Goal: Transaction & Acquisition: Purchase product/service

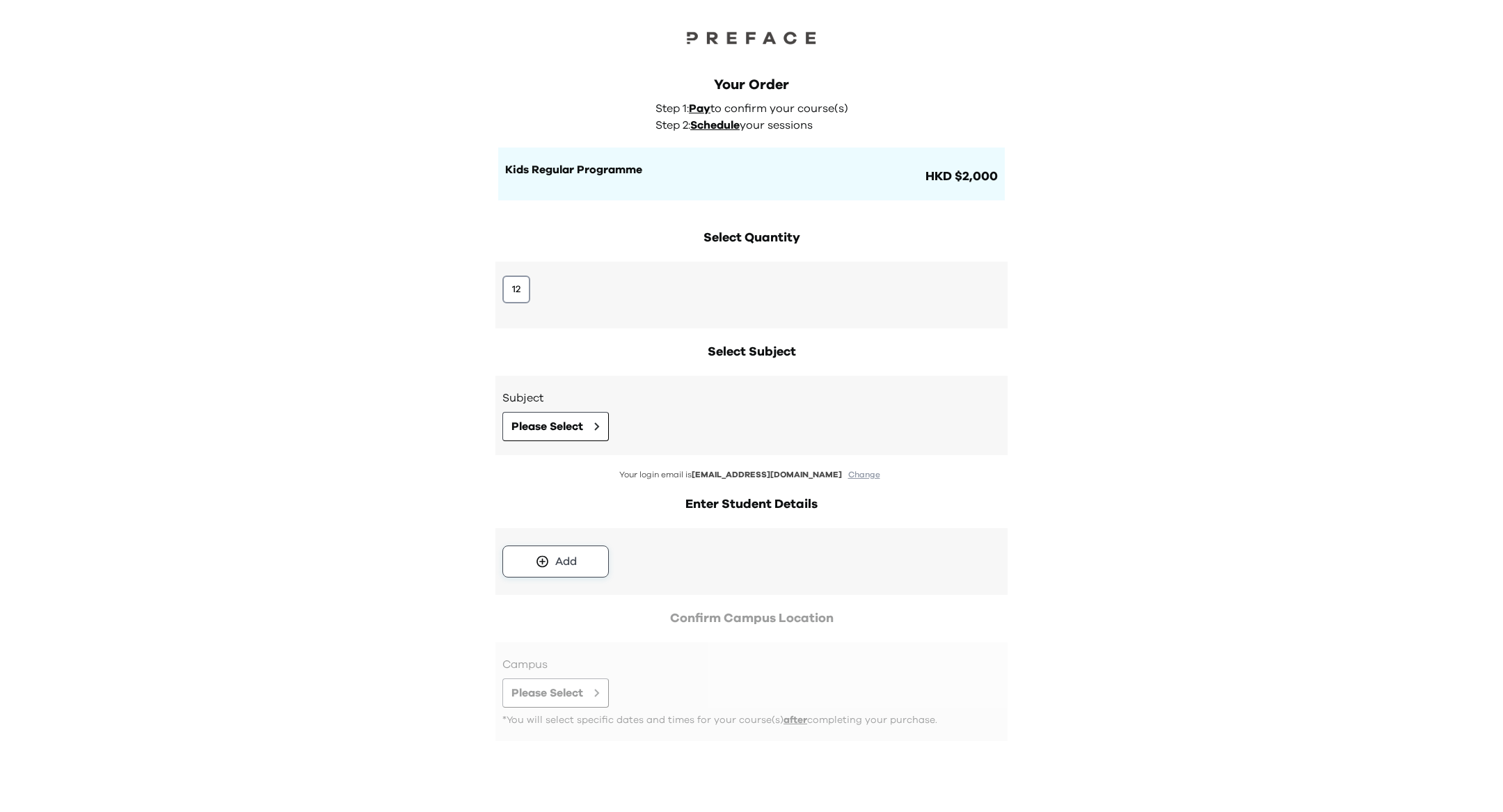
click at [557, 549] on button "Add" at bounding box center [555, 561] width 107 height 32
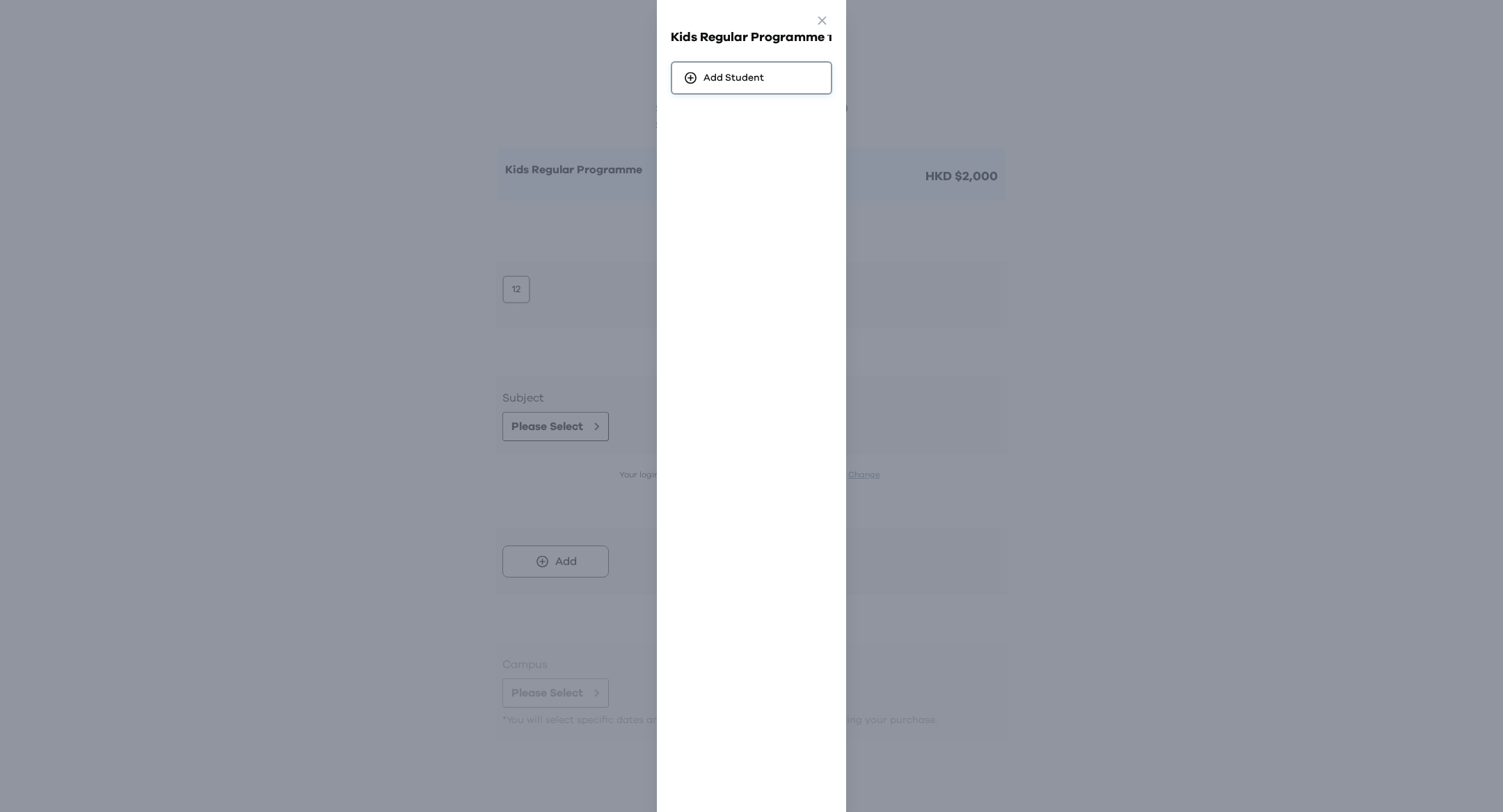
click at [733, 73] on span "Add Student" at bounding box center [734, 77] width 61 height 14
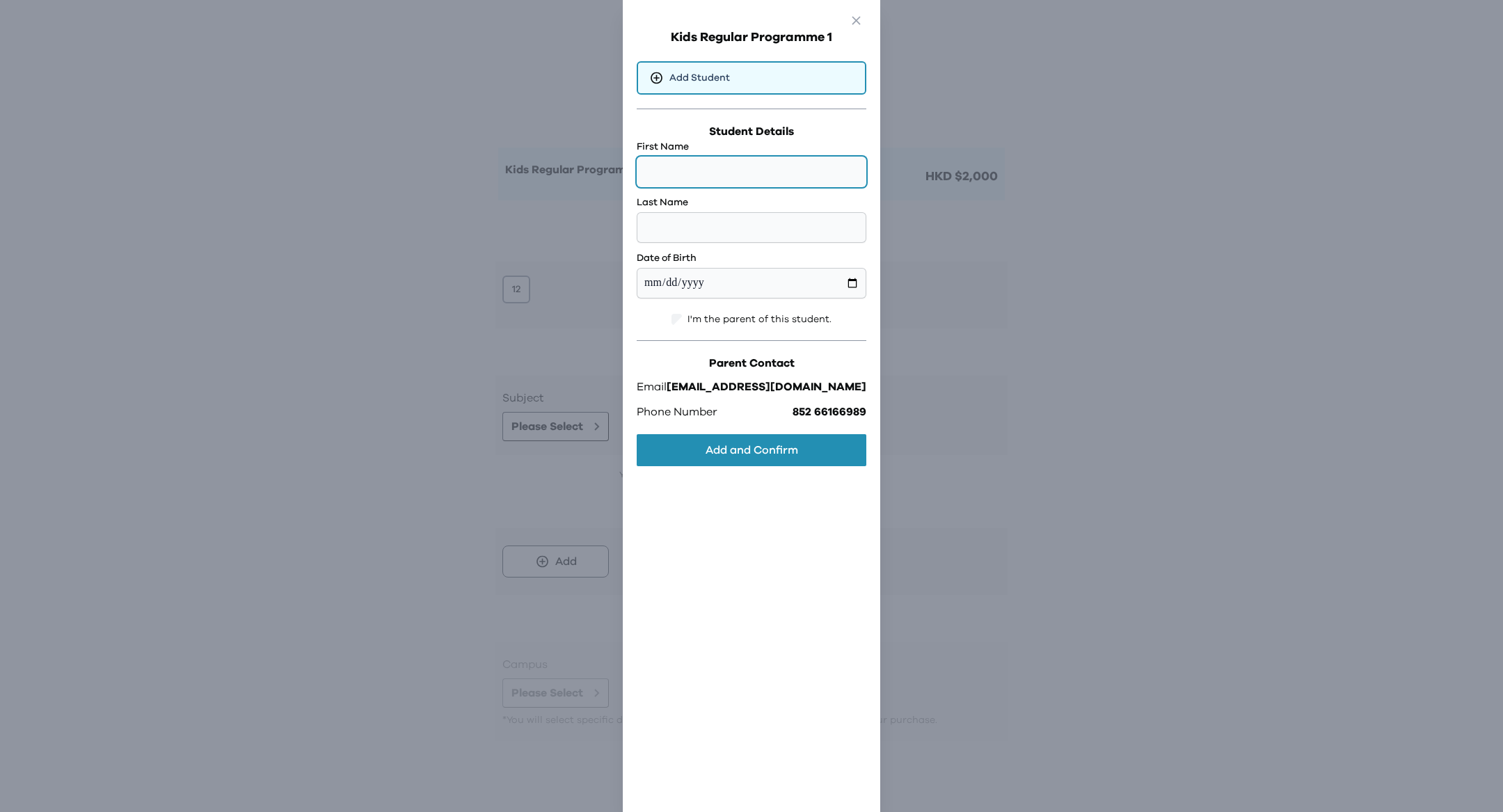
click at [766, 165] on input "text" at bounding box center [752, 172] width 230 height 31
type input "******"
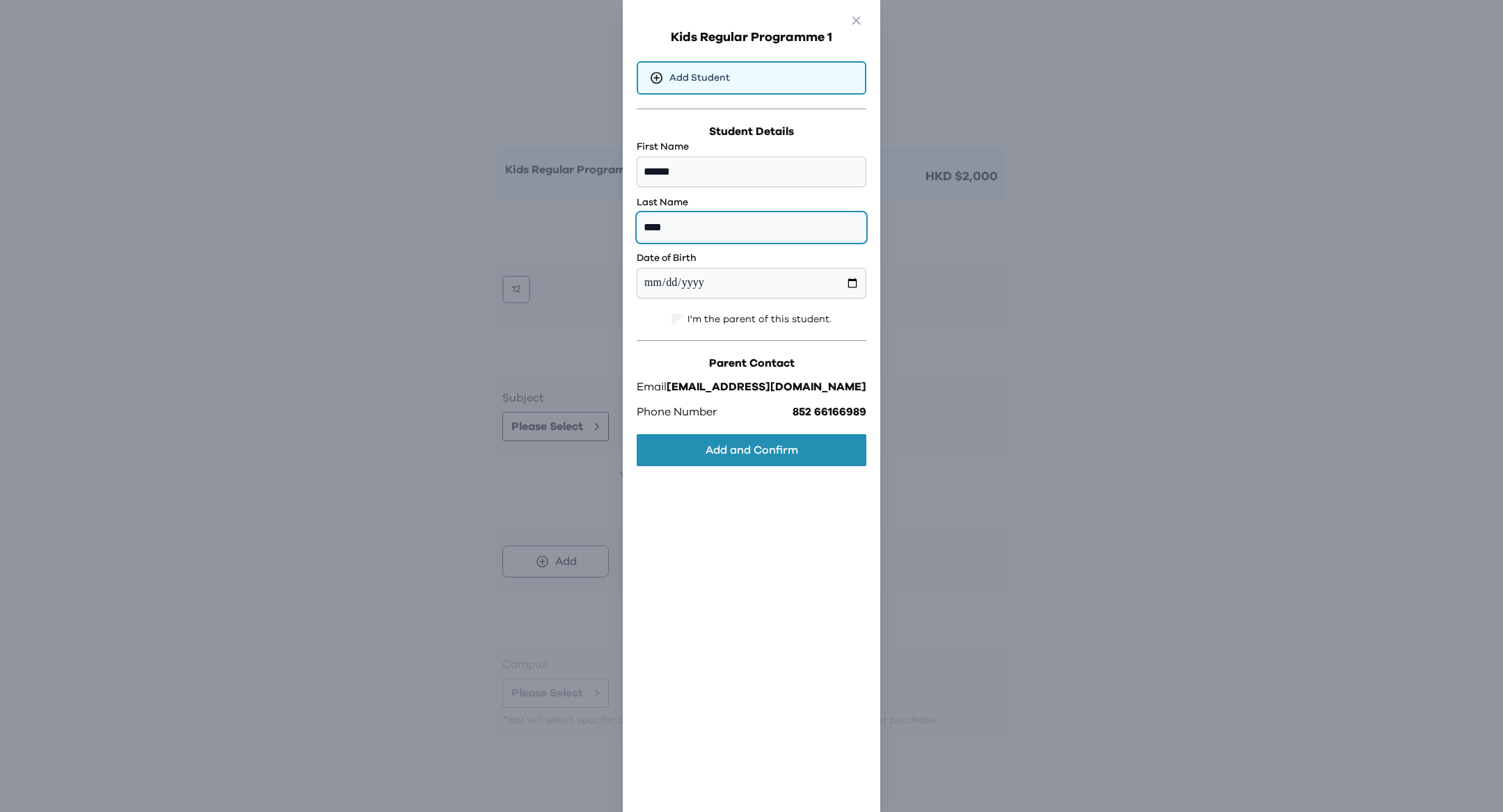
type input "****"
click at [827, 286] on input "date" at bounding box center [752, 283] width 230 height 31
type input "**********"
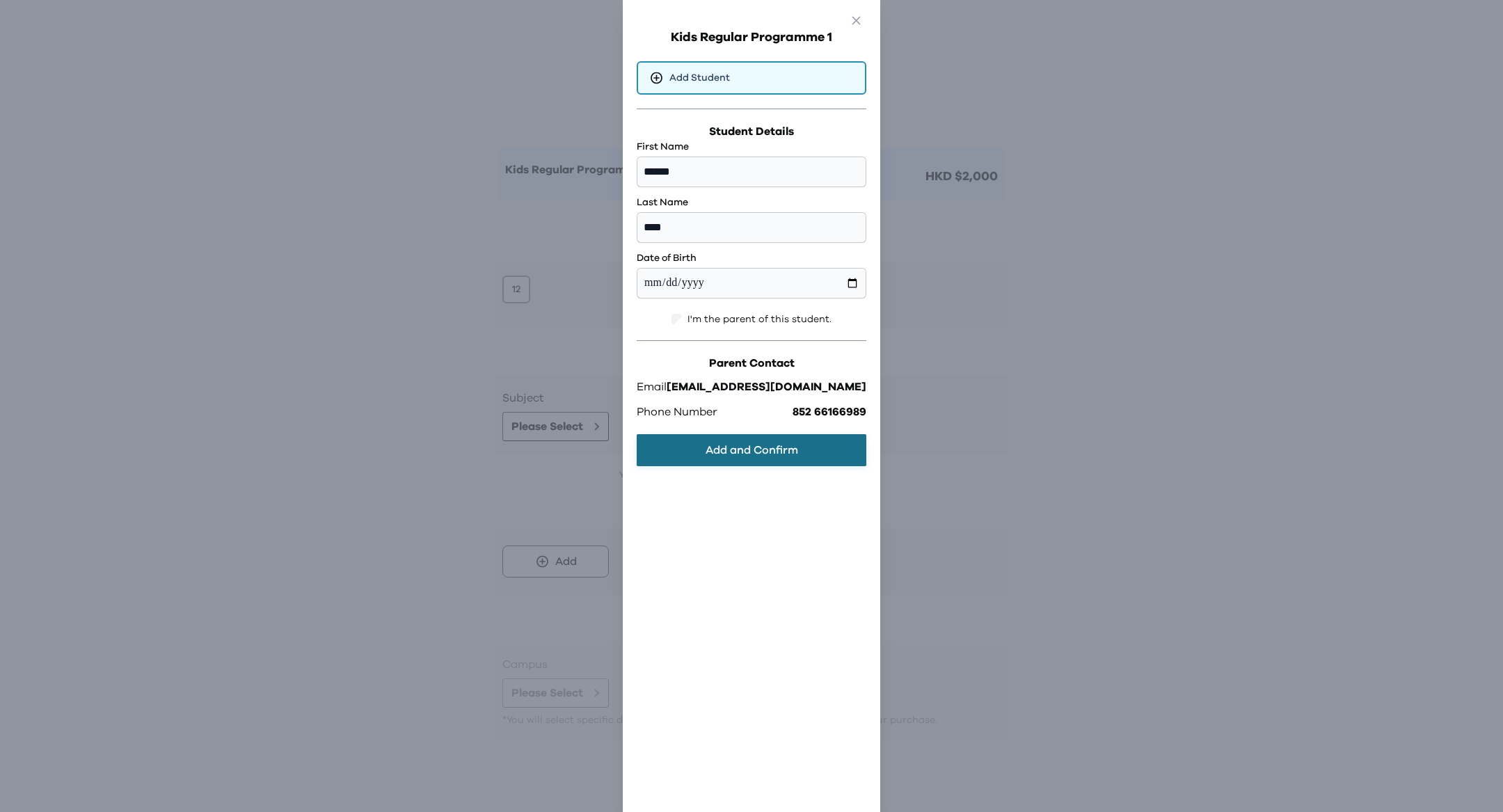
click at [776, 450] on button "Add and Confirm" at bounding box center [752, 450] width 230 height 32
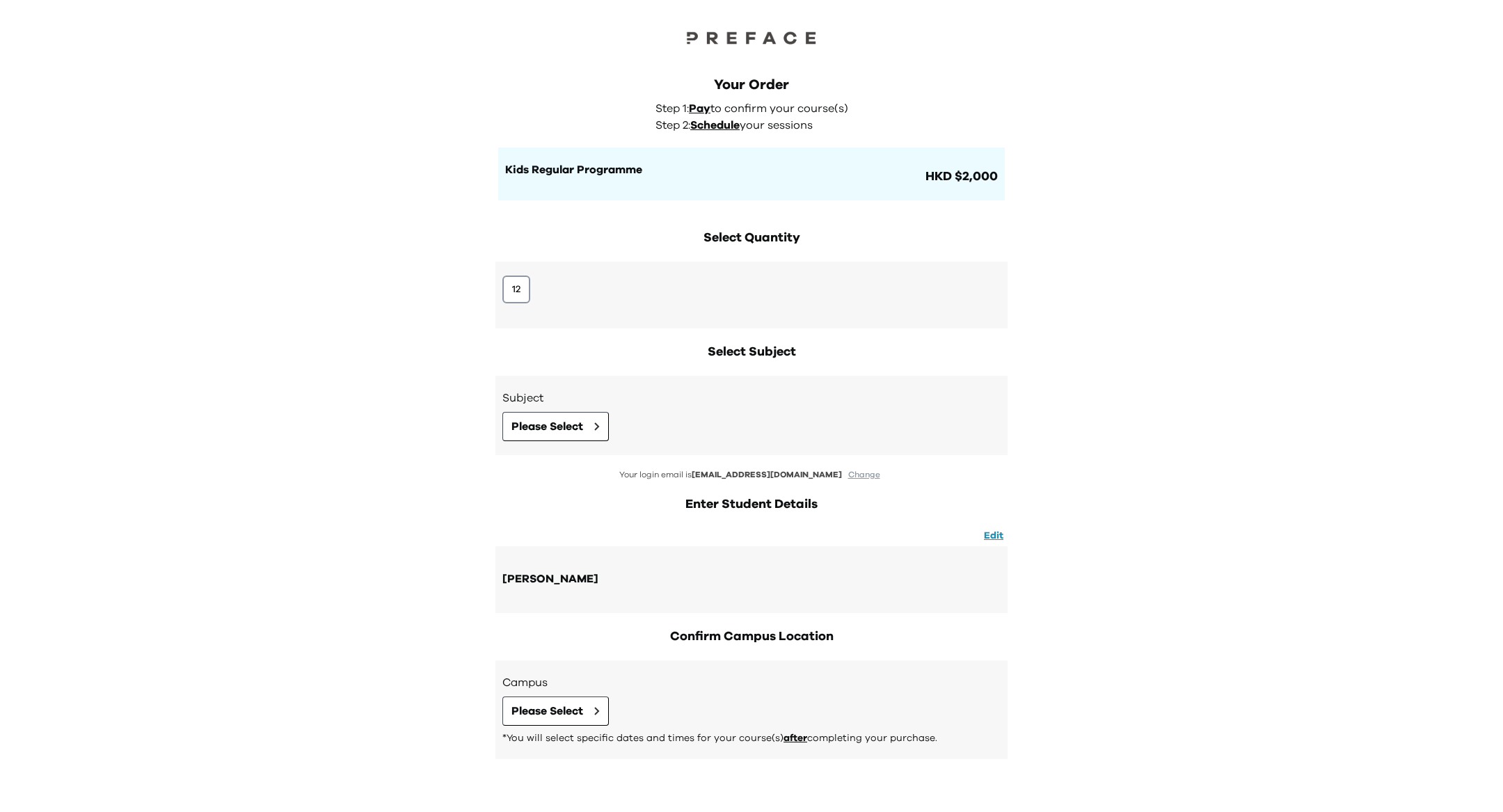
click at [707, 619] on div "Select Quantity 12 Select Subject Subject Please Select Your login email is [EM…" at bounding box center [752, 501] width 534 height 573
click at [659, 476] on p "Your login email is [EMAIL_ADDRESS][DOMAIN_NAME] Change" at bounding box center [752, 474] width 512 height 12
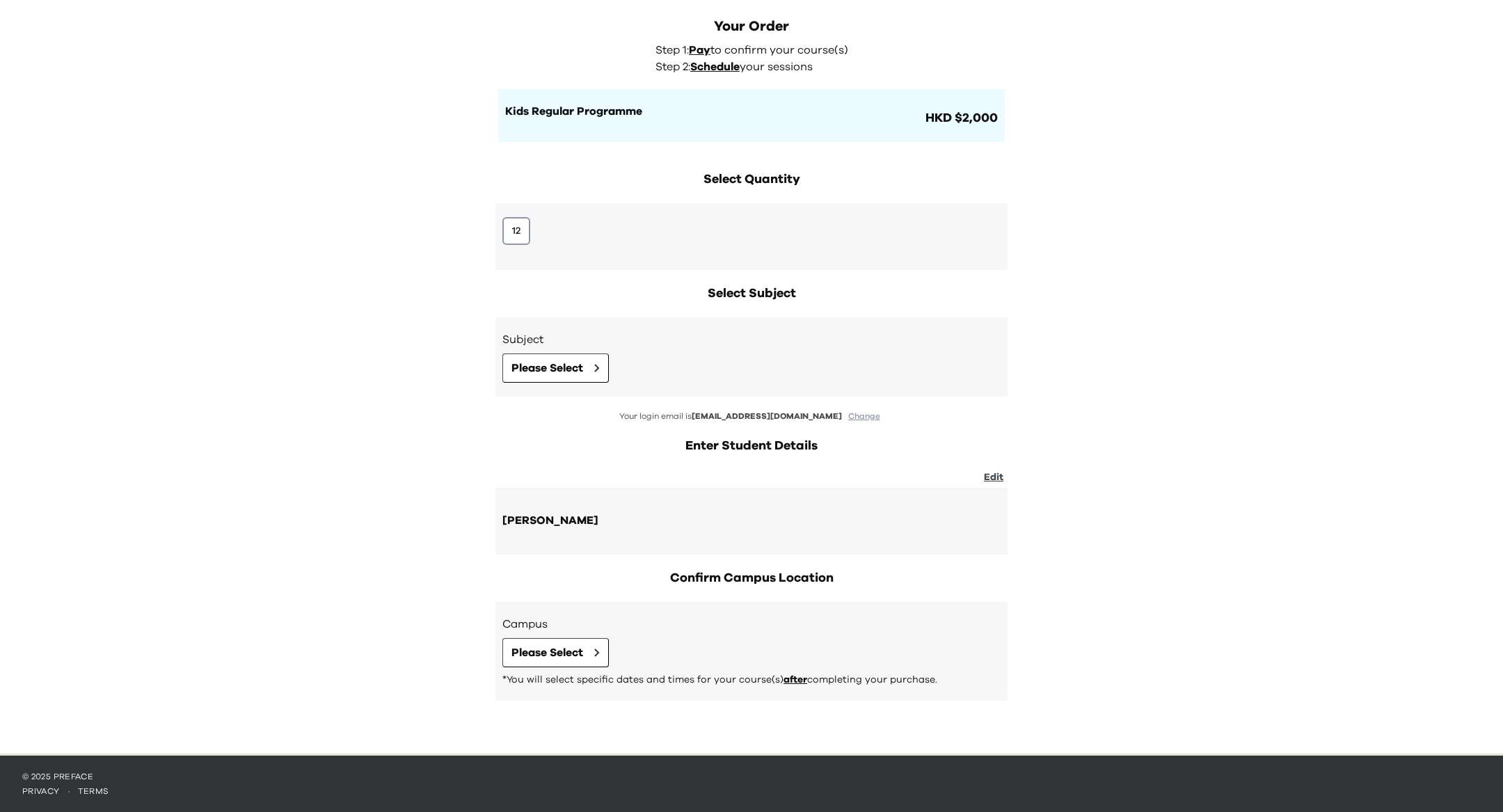
click at [994, 478] on button "Edit" at bounding box center [994, 477] width 28 height 15
click at [611, 518] on icon at bounding box center [617, 518] width 12 height 12
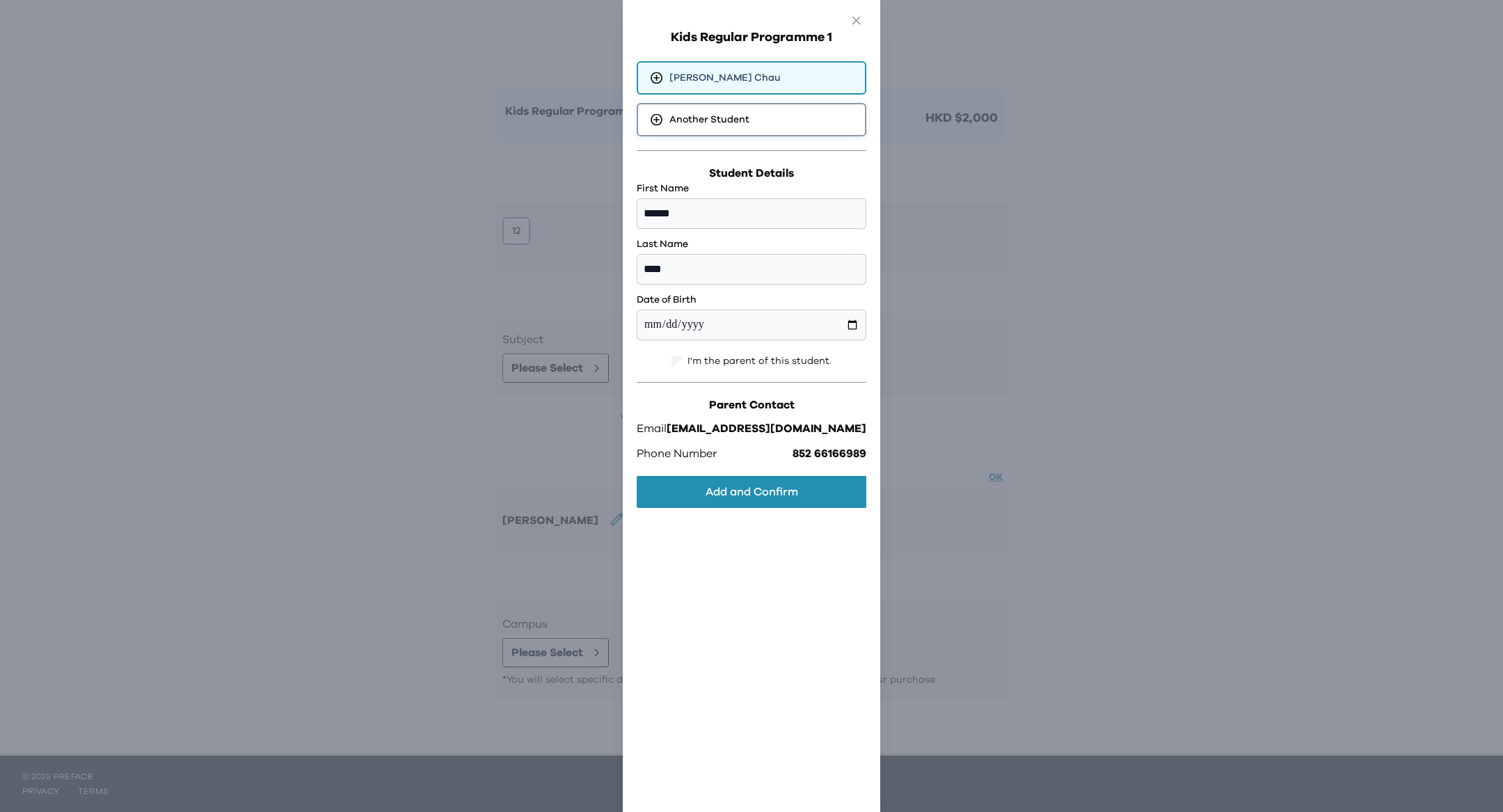
click at [726, 134] on div "Another Student" at bounding box center [752, 120] width 230 height 34
click at [741, 117] on span "Another Student" at bounding box center [710, 119] width 80 height 14
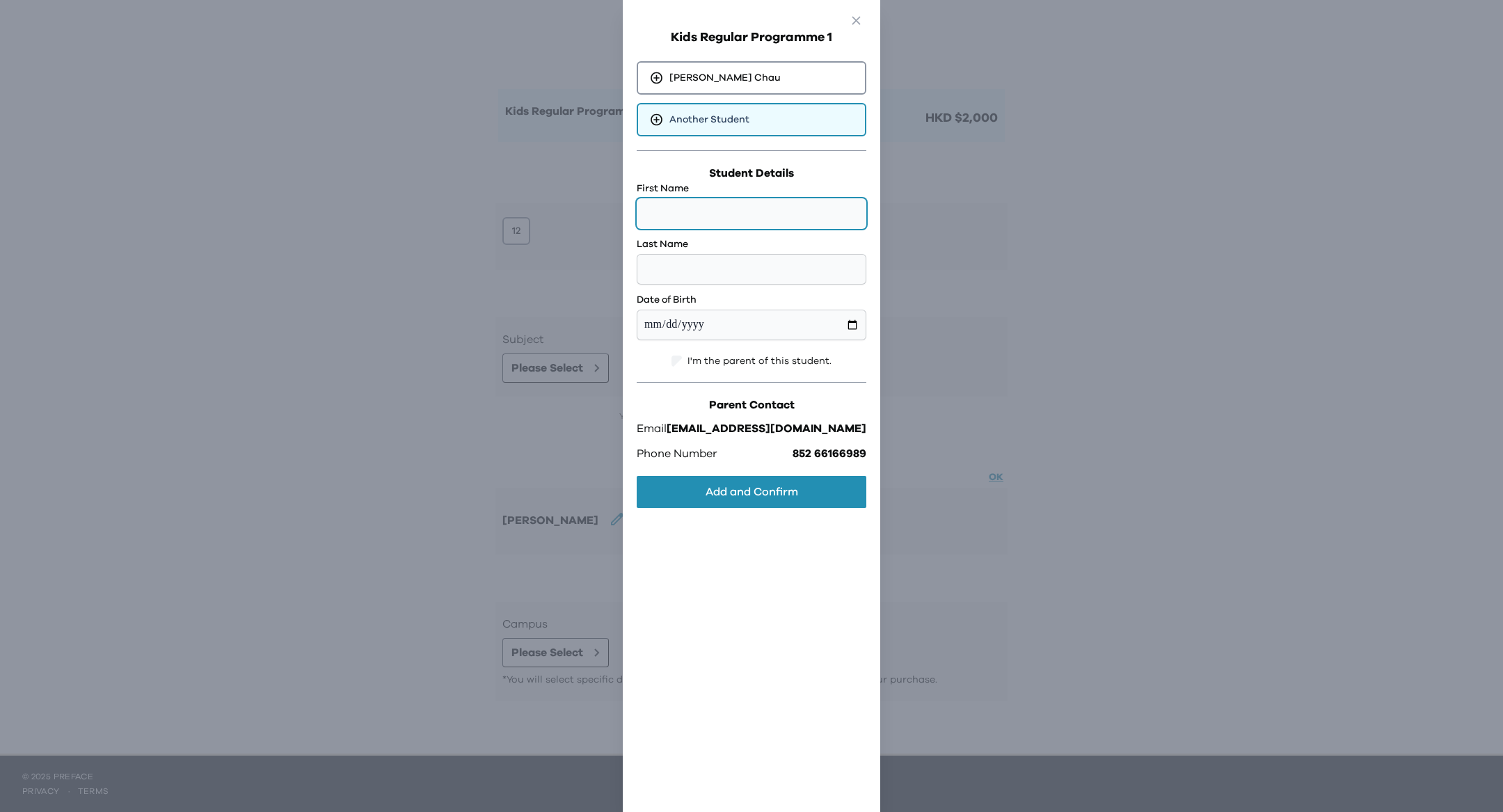
click at [747, 214] on input "text" at bounding box center [752, 213] width 230 height 31
type input "*****"
type input "****"
click at [815, 332] on input "date" at bounding box center [752, 324] width 230 height 31
click at [822, 329] on input "date" at bounding box center [752, 324] width 230 height 31
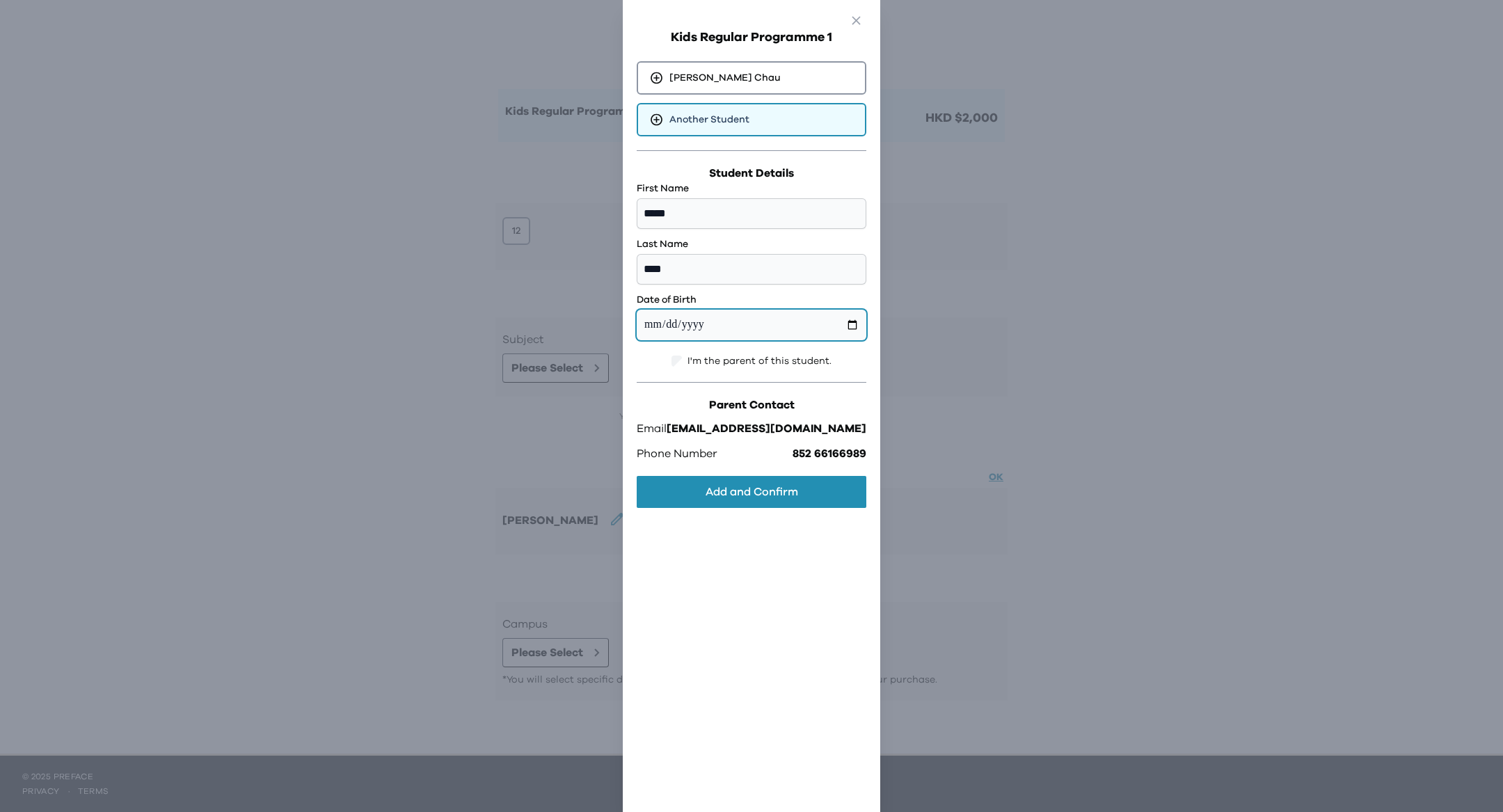
type input "**********"
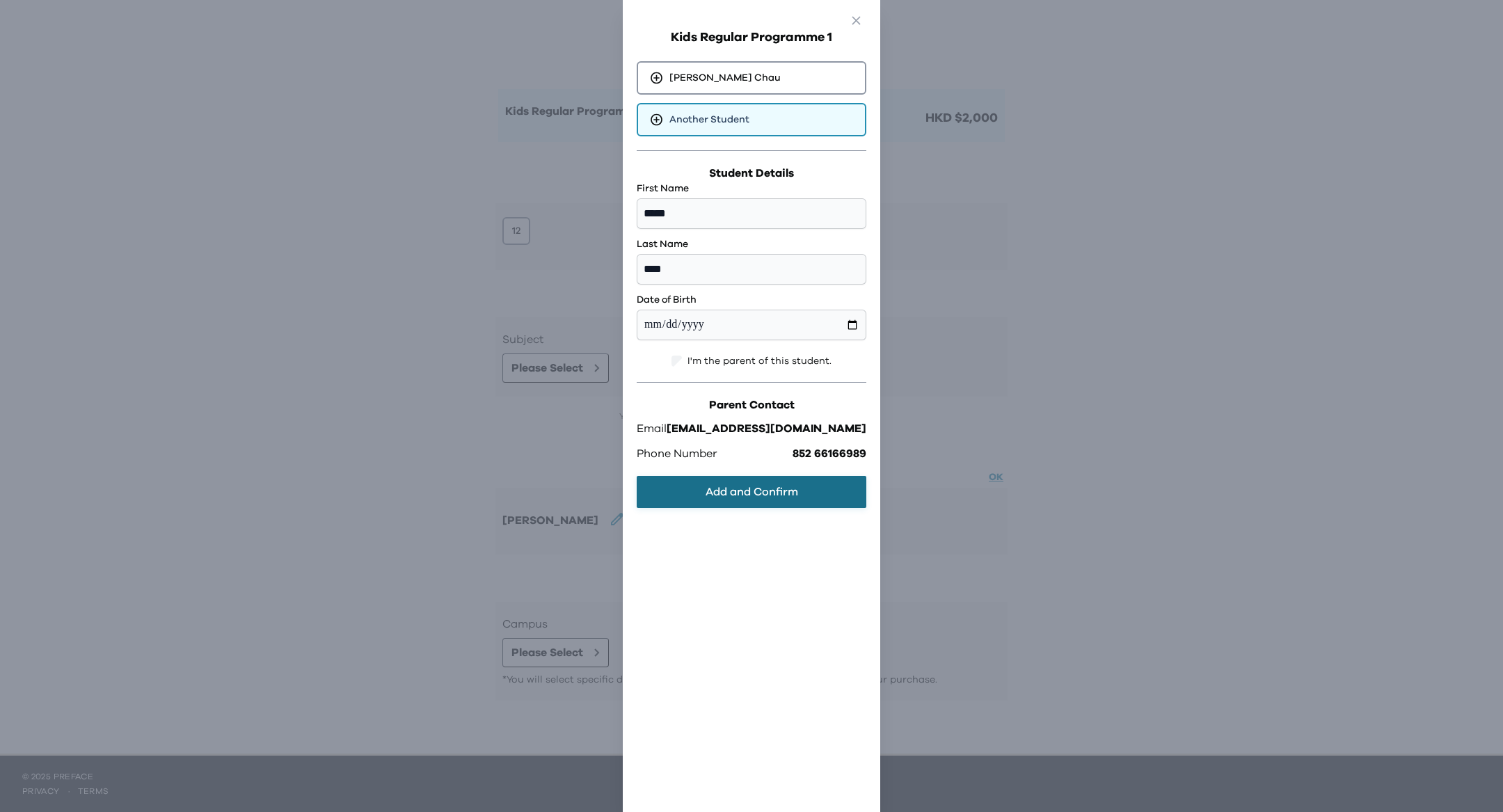
click at [749, 502] on button "Add and Confirm" at bounding box center [752, 492] width 230 height 32
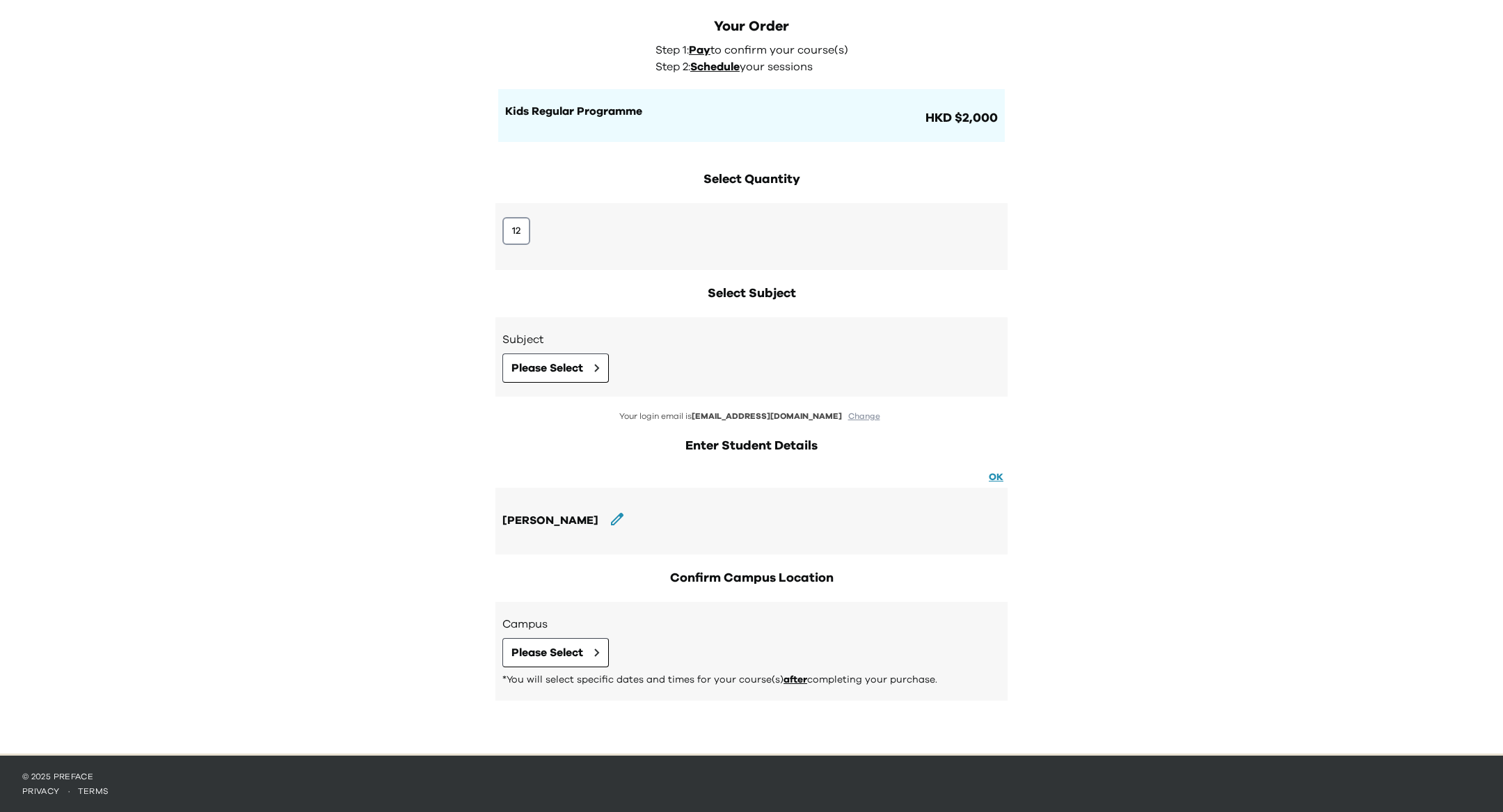
click at [999, 520] on div "[PERSON_NAME]" at bounding box center [752, 521] width 499 height 39
click at [552, 636] on div "Campus Please Select *You will select specific dates and times for your course(…" at bounding box center [752, 651] width 499 height 71
click at [552, 657] on span "Please Select" at bounding box center [547, 652] width 72 height 16
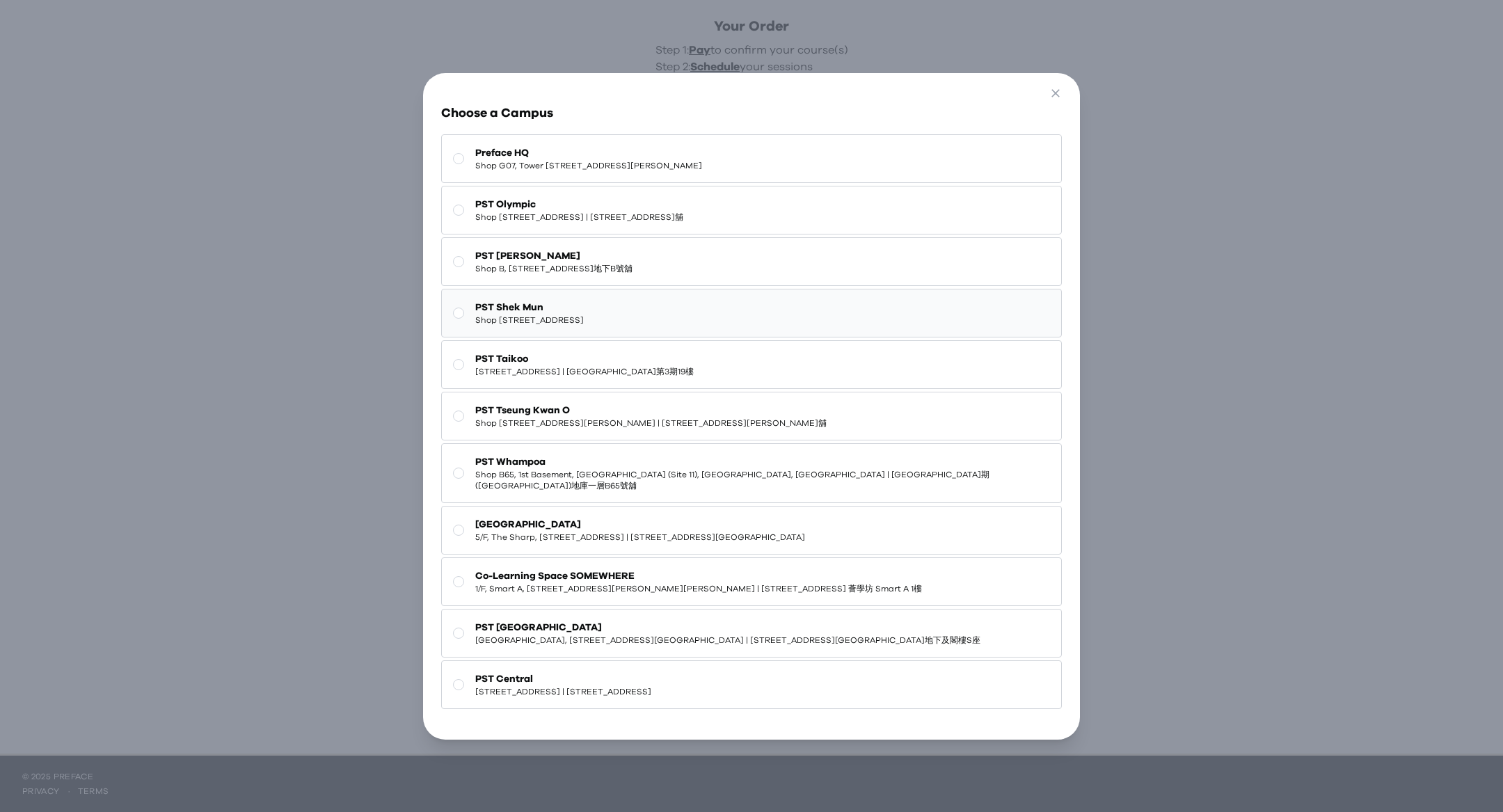
click at [584, 325] on span "Shop [STREET_ADDRESS]" at bounding box center [530, 320] width 109 height 11
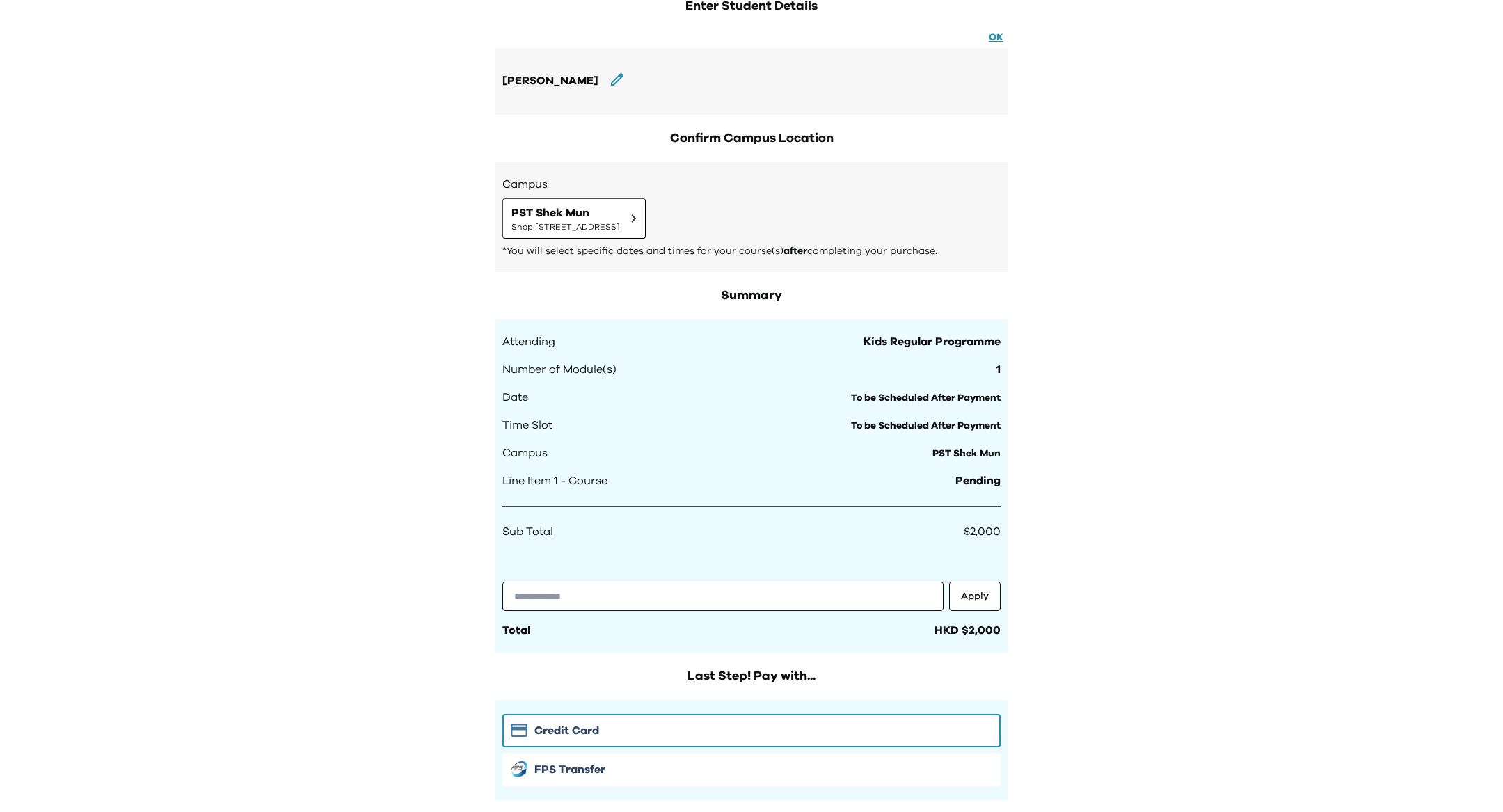
scroll to position [733, 0]
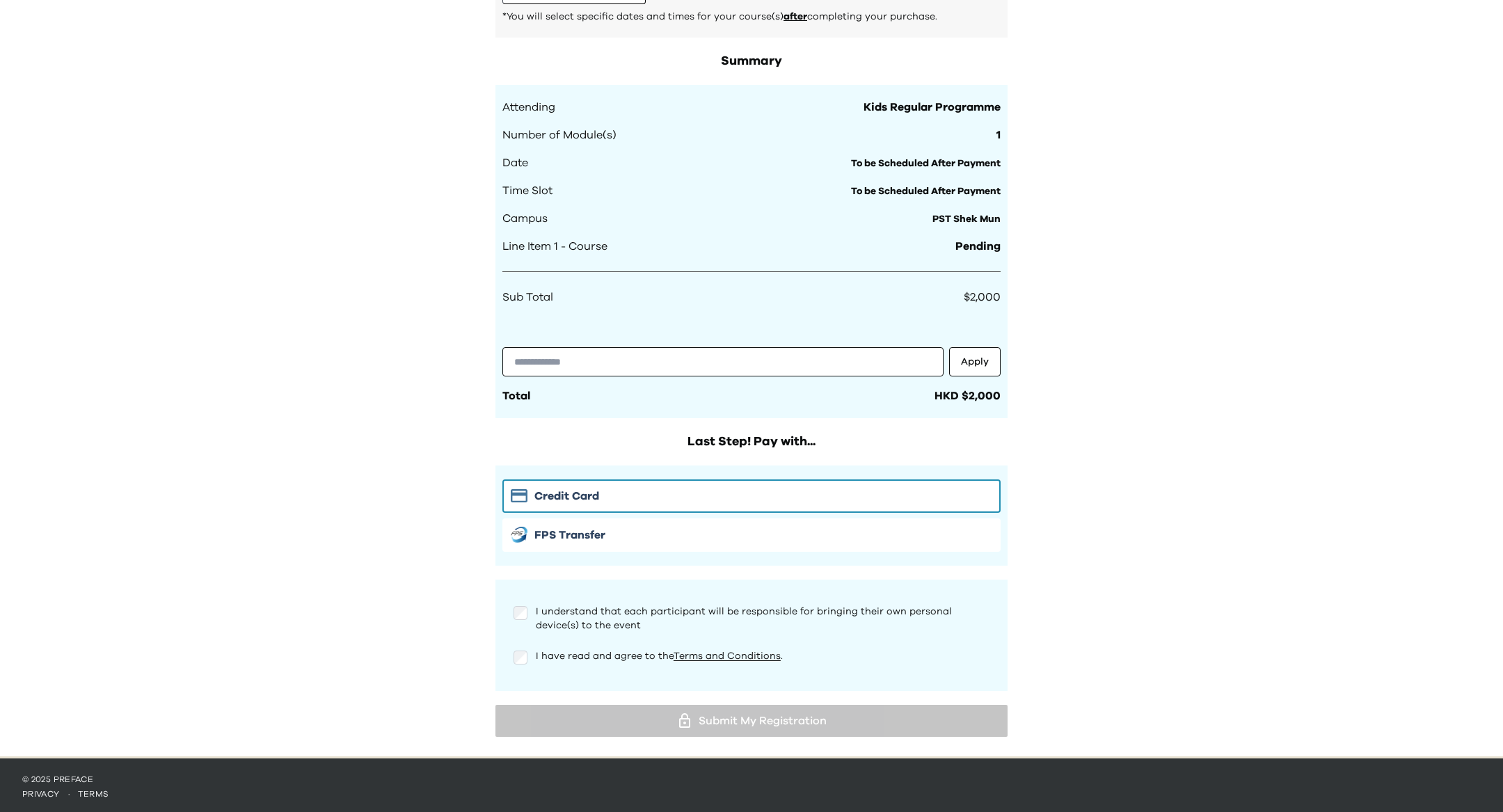
click at [759, 513] on div "Credit Card FPS Transfer" at bounding box center [752, 515] width 499 height 72
click at [755, 535] on div "FPS Transfer" at bounding box center [752, 534] width 481 height 16
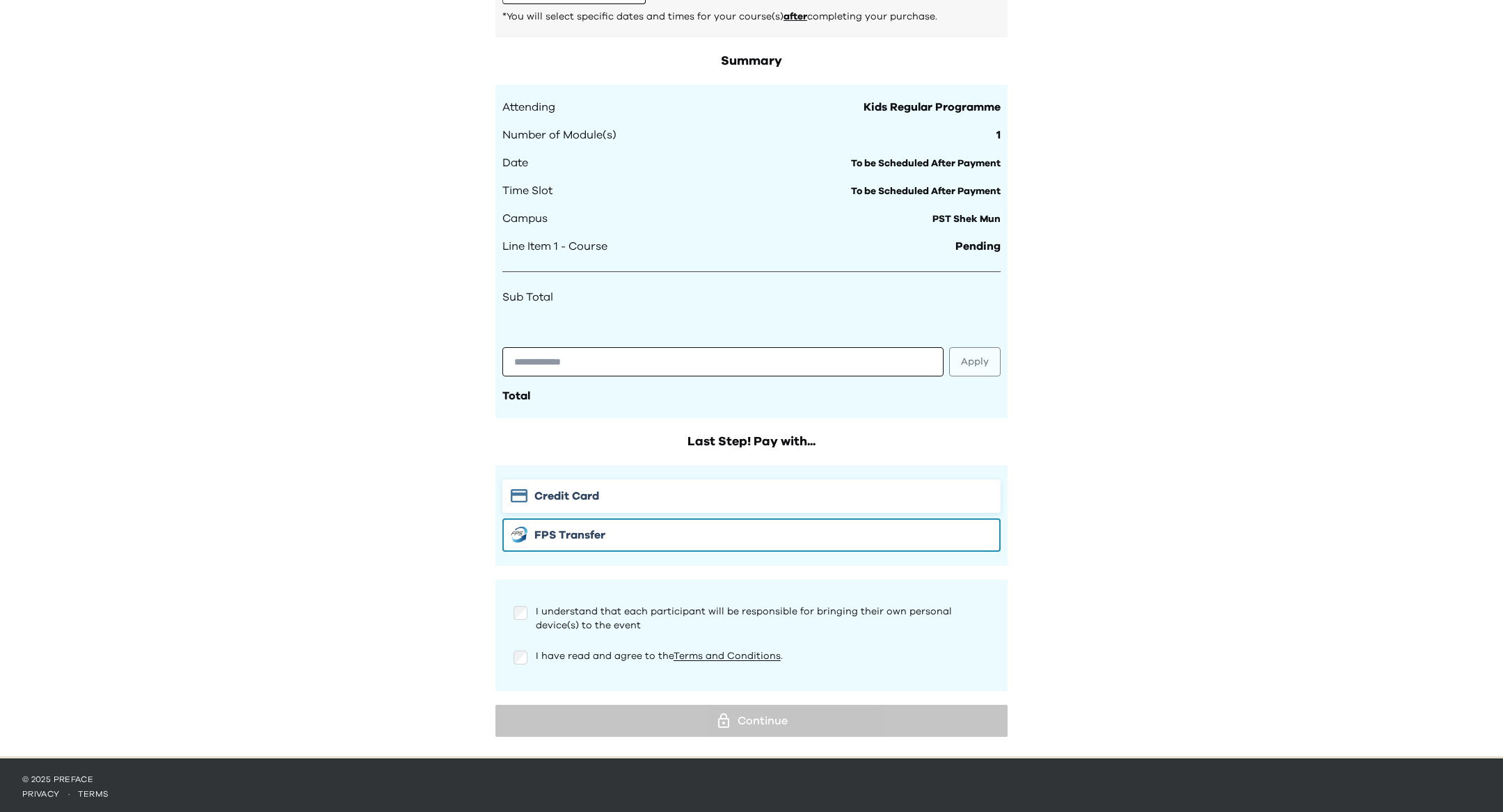
click at [779, 488] on div "Credit Card" at bounding box center [752, 496] width 481 height 16
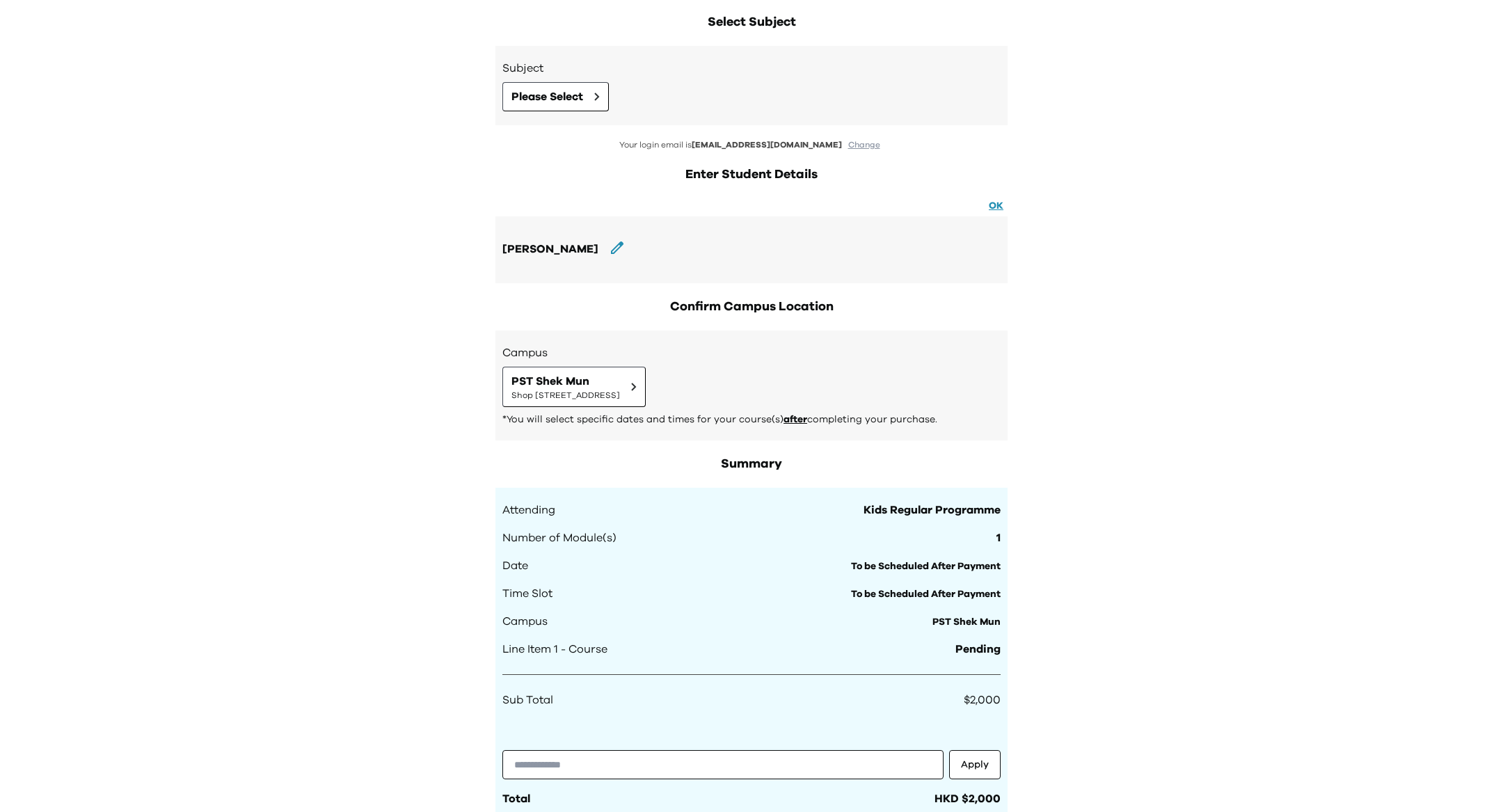
scroll to position [207, 0]
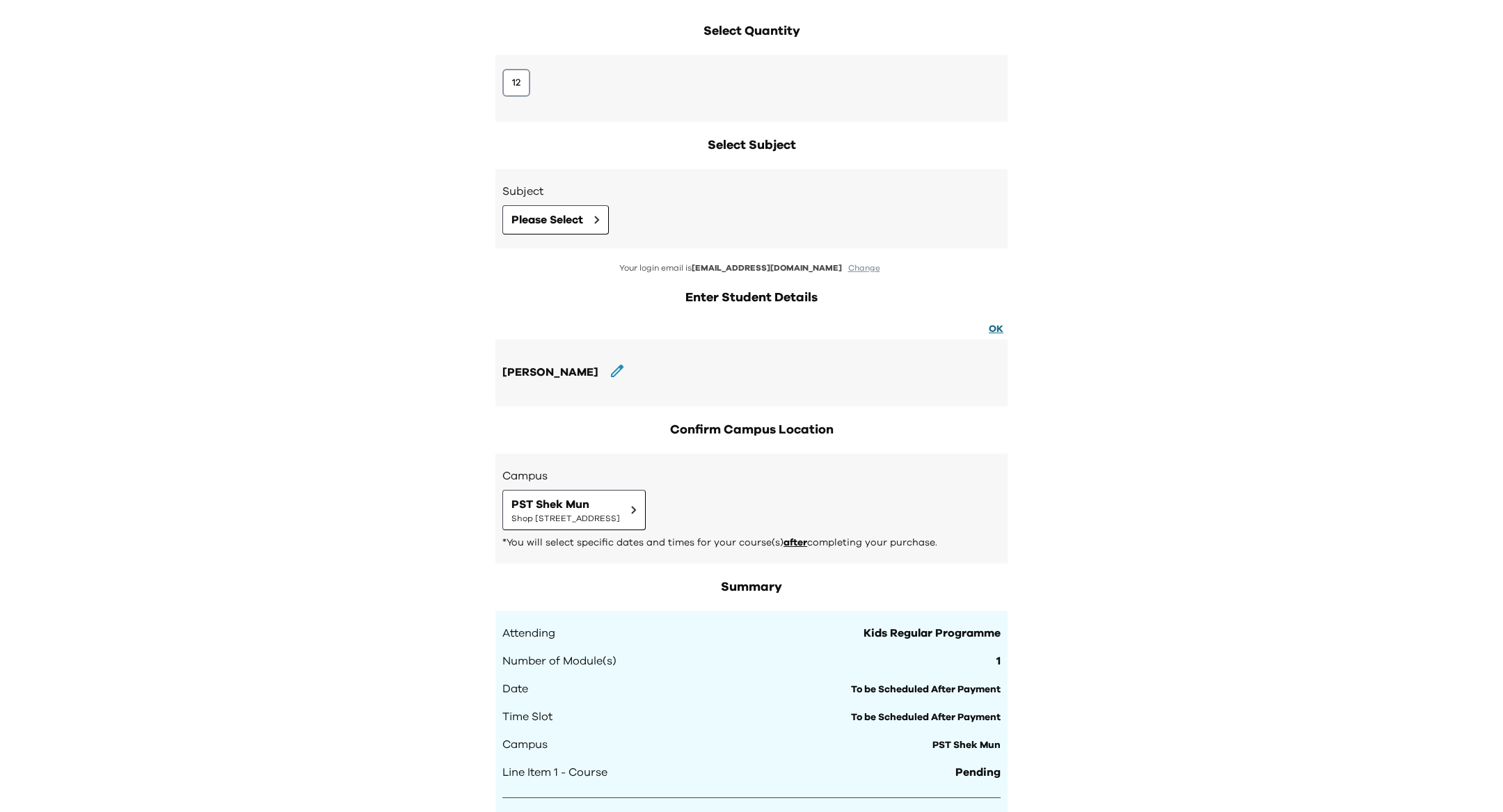
click at [997, 327] on button "OK" at bounding box center [997, 329] width 23 height 15
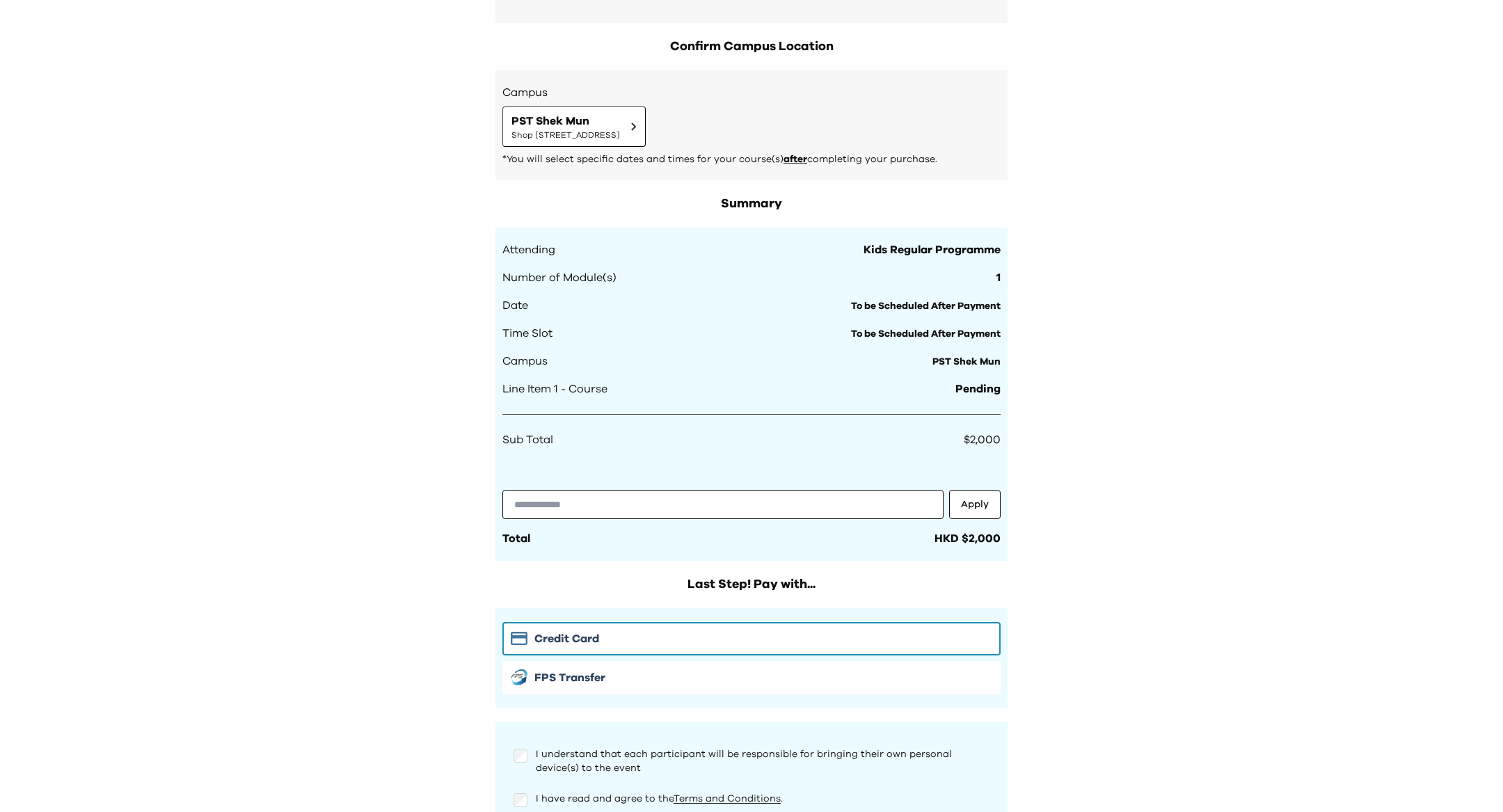
scroll to position [733, 0]
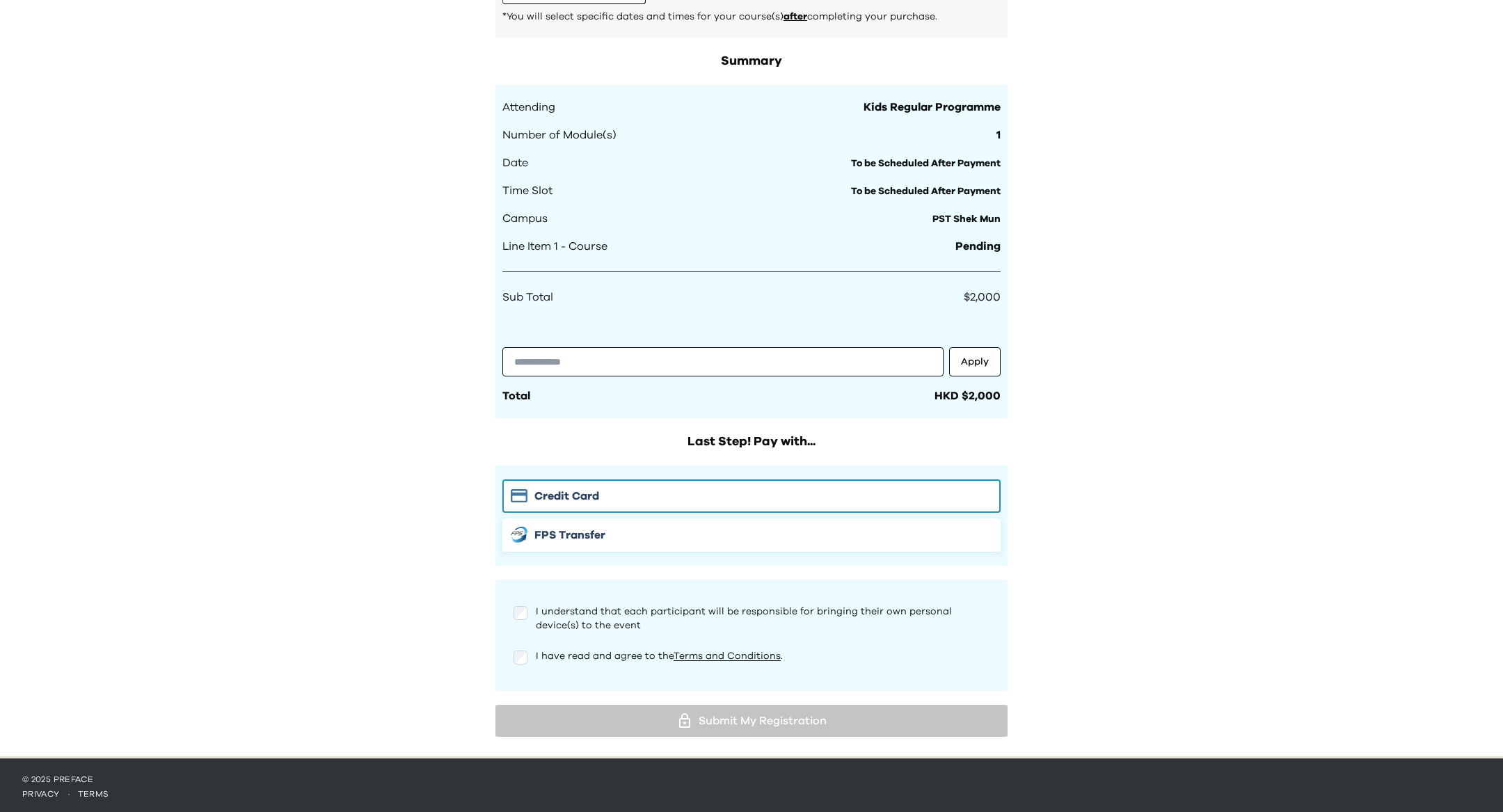
click at [597, 518] on button "FPS Transfer" at bounding box center [752, 535] width 499 height 34
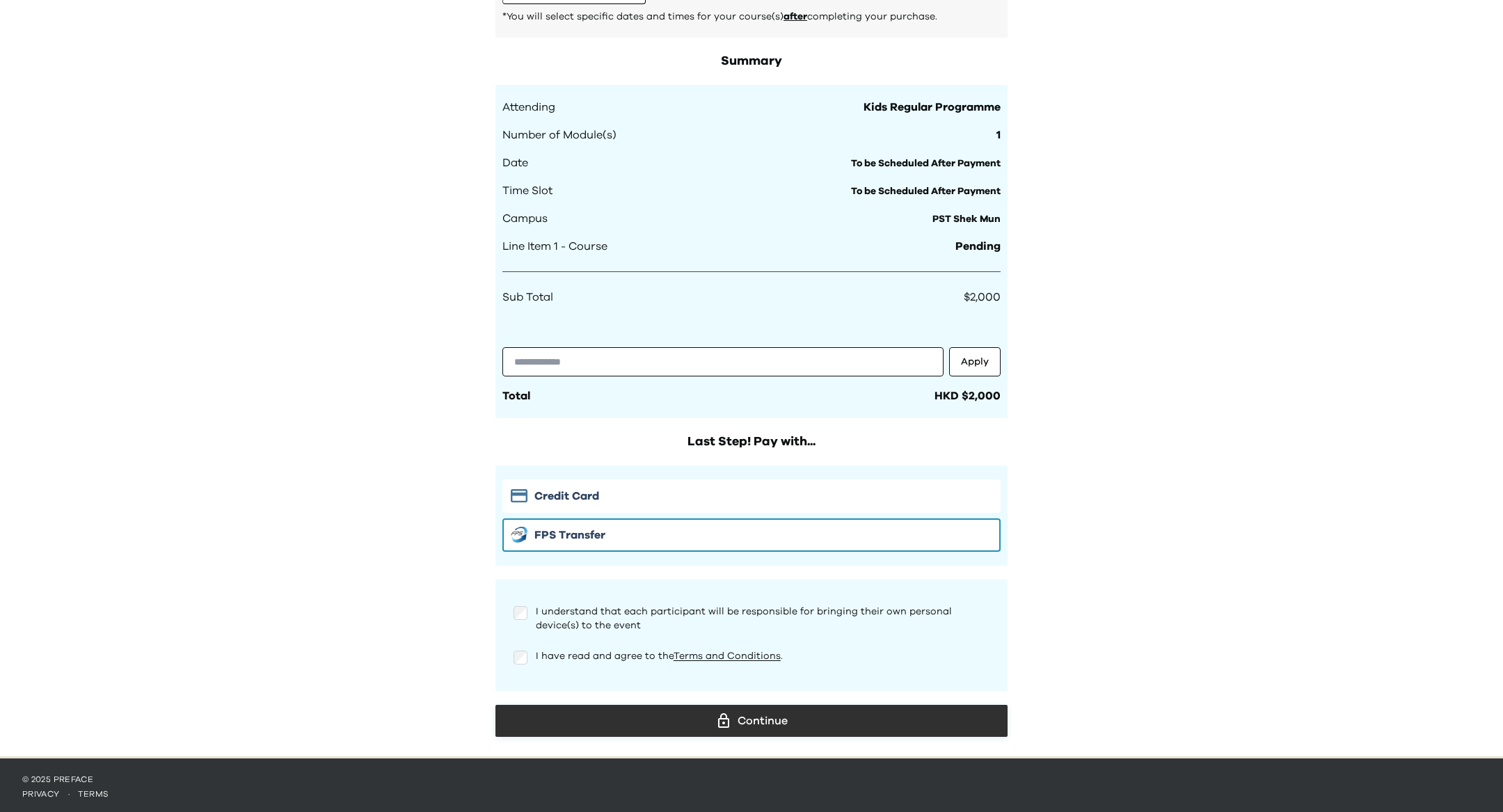
click at [620, 729] on button "Continue" at bounding box center [752, 720] width 512 height 32
